Goal: Entertainment & Leisure: Consume media (video, audio)

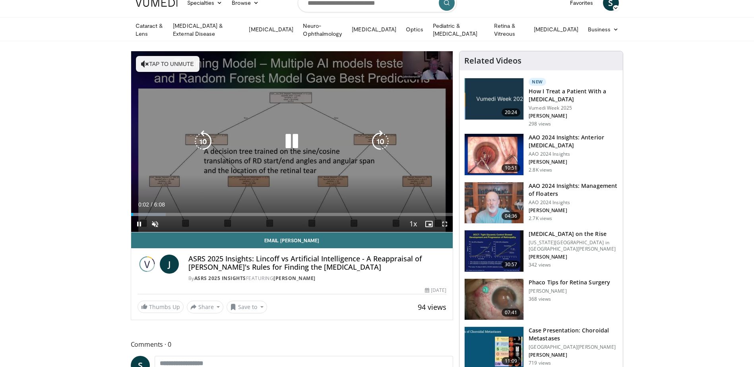
scroll to position [40, 0]
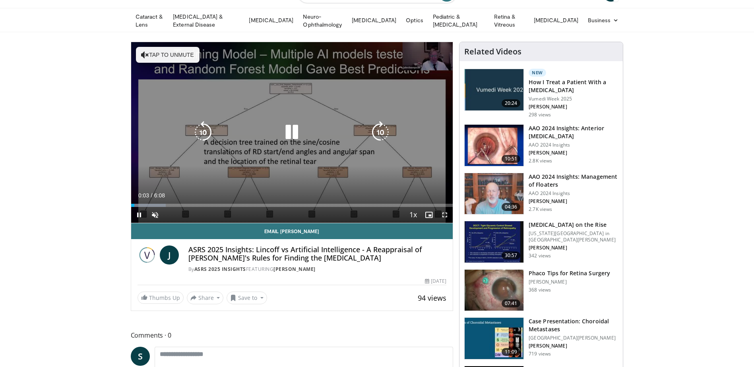
click at [164, 55] on button "Tap to unmute" at bounding box center [168, 55] width 64 height 16
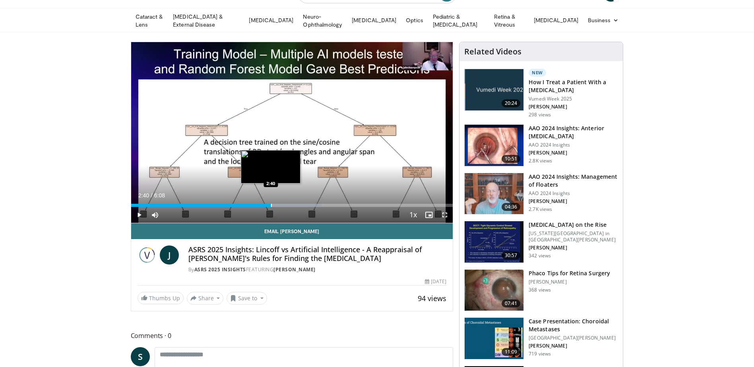
click at [271, 204] on div "Progress Bar" at bounding box center [271, 205] width 1 height 3
click at [290, 205] on div "Progress Bar" at bounding box center [290, 205] width 1 height 3
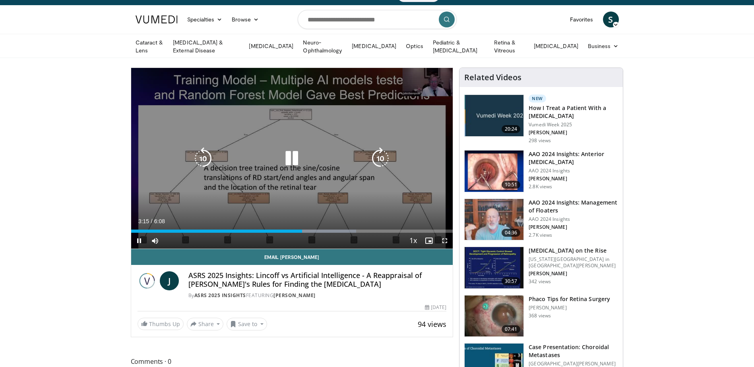
scroll to position [0, 0]
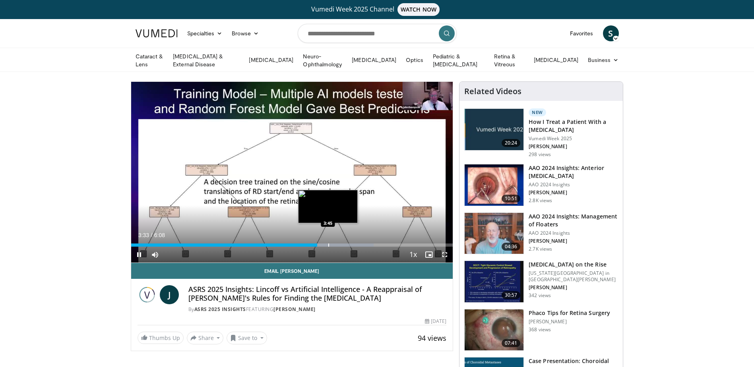
click at [328, 242] on div "Loaded : 75.37% 3:33 3:45" at bounding box center [292, 243] width 322 height 8
